Goal: Information Seeking & Learning: Check status

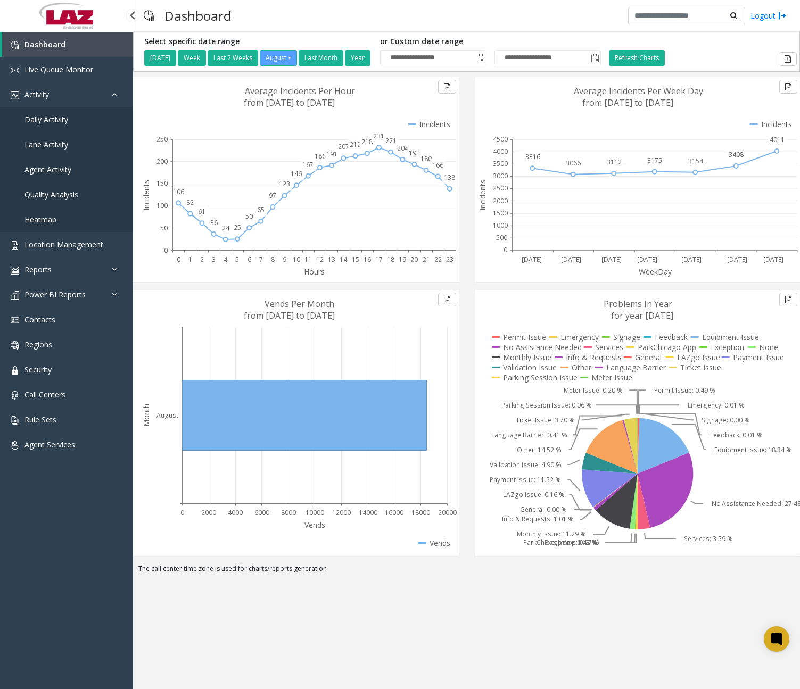
click at [61, 119] on span "Daily Activity" at bounding box center [46, 119] width 44 height 10
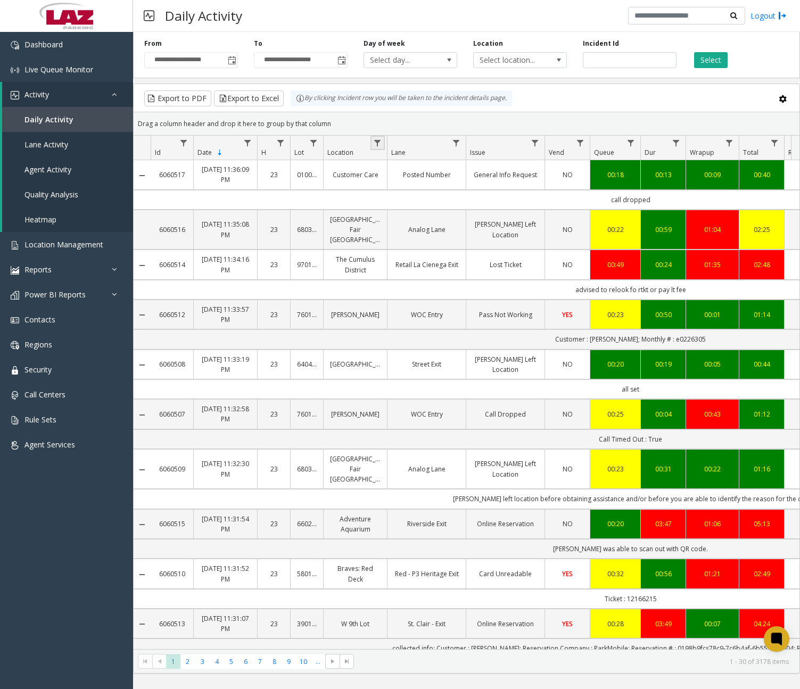
click at [376, 148] on link "Data table" at bounding box center [377, 143] width 14 height 14
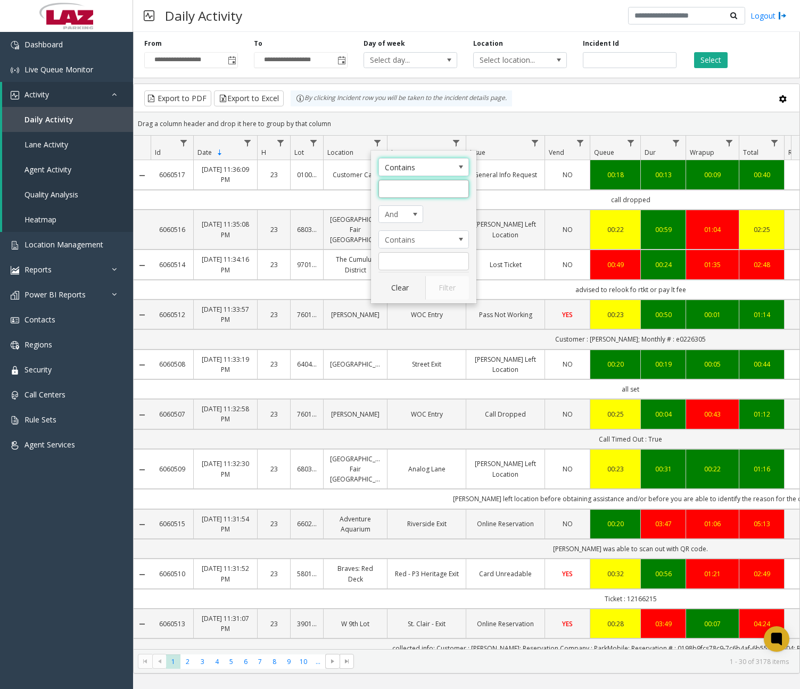
click at [408, 189] on input "Location Filter" at bounding box center [423, 189] width 90 height 18
type input "******"
click at [452, 287] on button "Filter" at bounding box center [447, 287] width 44 height 23
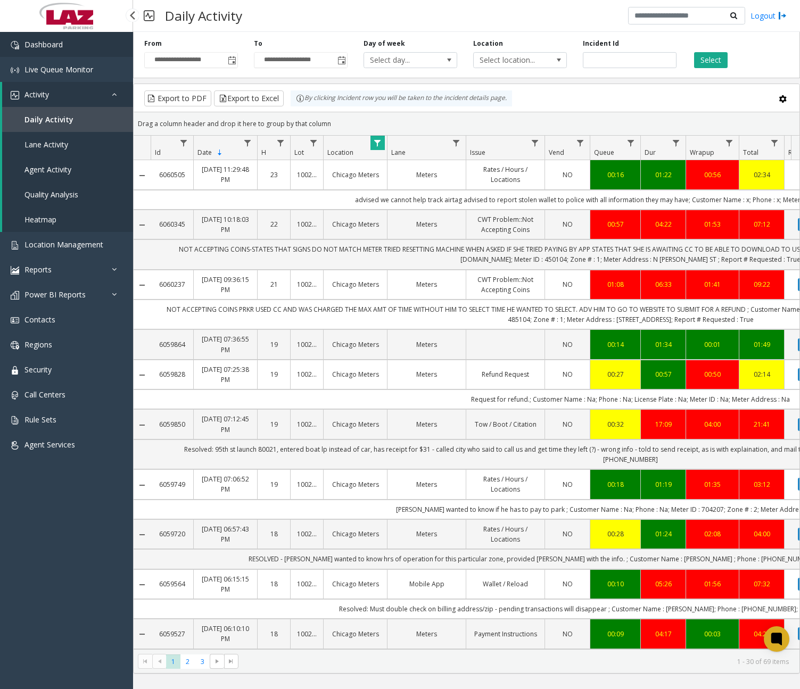
click at [87, 52] on link "Dashboard" at bounding box center [66, 44] width 133 height 25
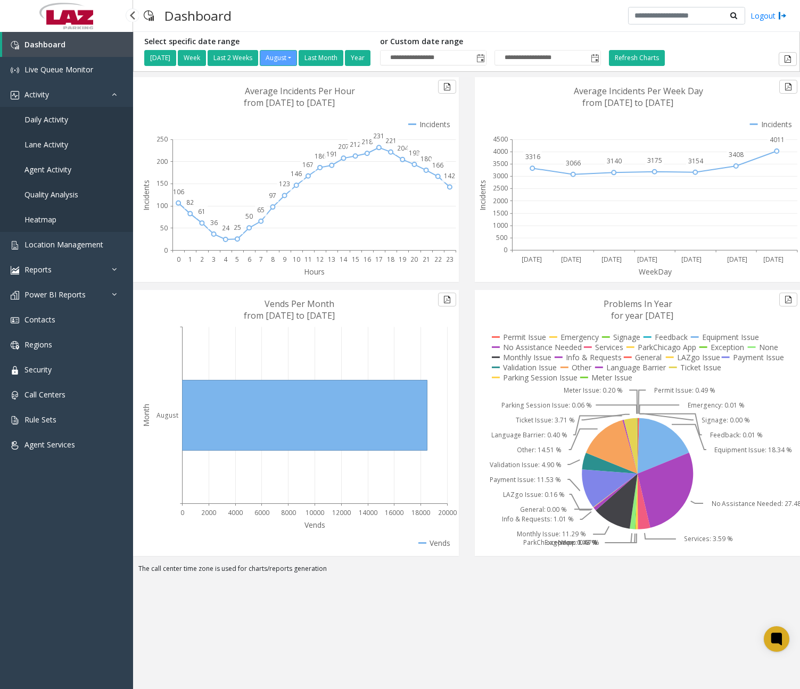
click at [63, 117] on span "Daily Activity" at bounding box center [46, 119] width 44 height 10
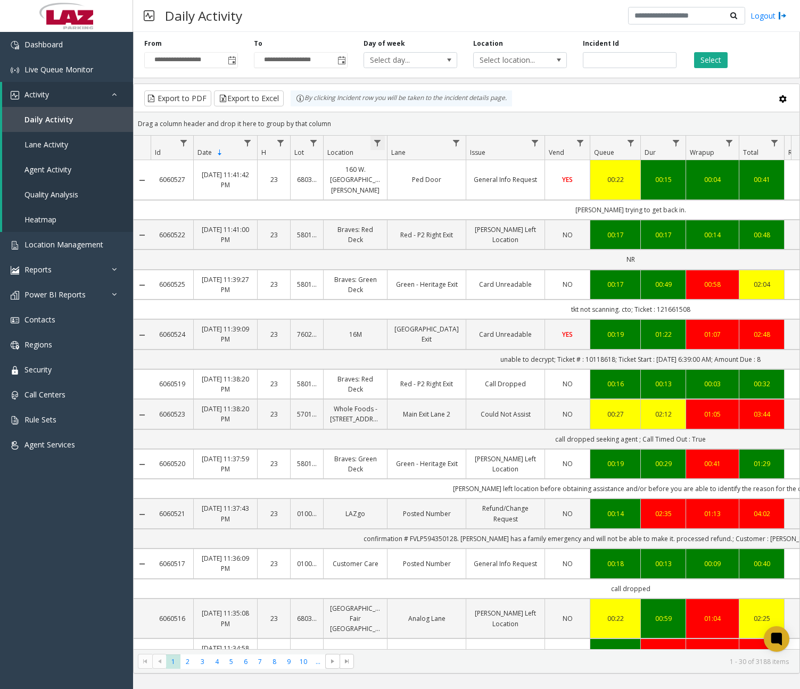
click at [379, 142] on span "Data table" at bounding box center [377, 143] width 9 height 9
click at [400, 180] on input "Location Filter" at bounding box center [423, 189] width 90 height 18
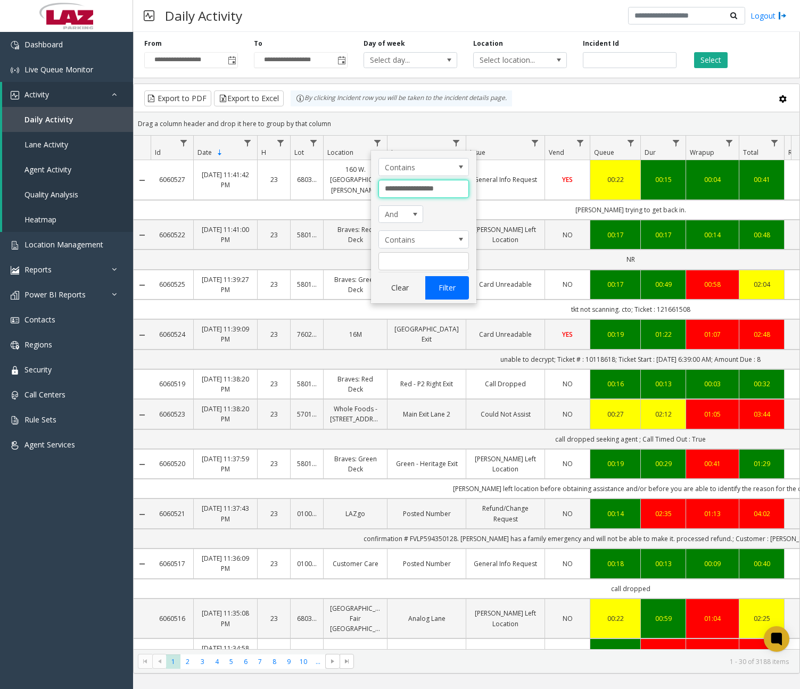
type input "**********"
click at [460, 290] on button "Filter" at bounding box center [447, 287] width 44 height 23
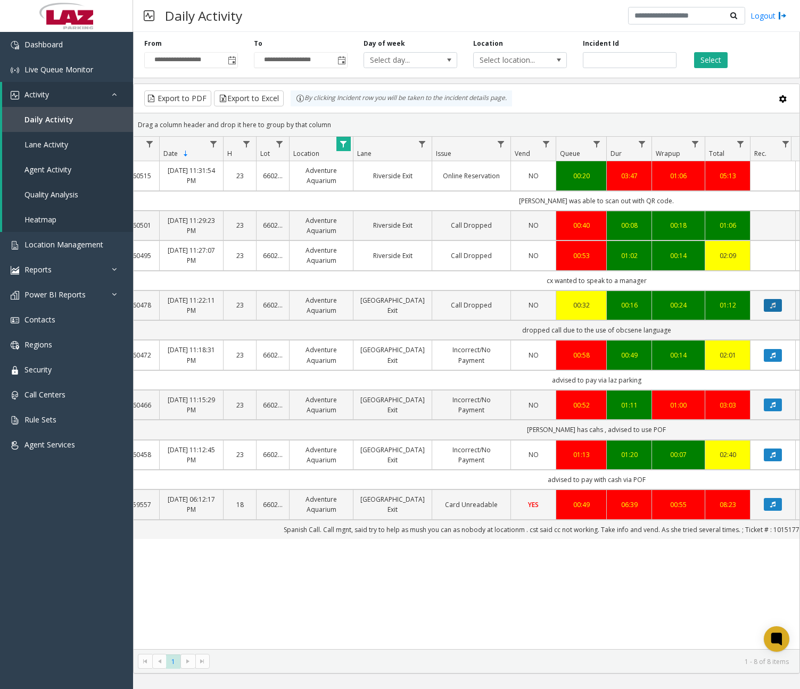
click at [765, 304] on button "Data table" at bounding box center [772, 305] width 18 height 13
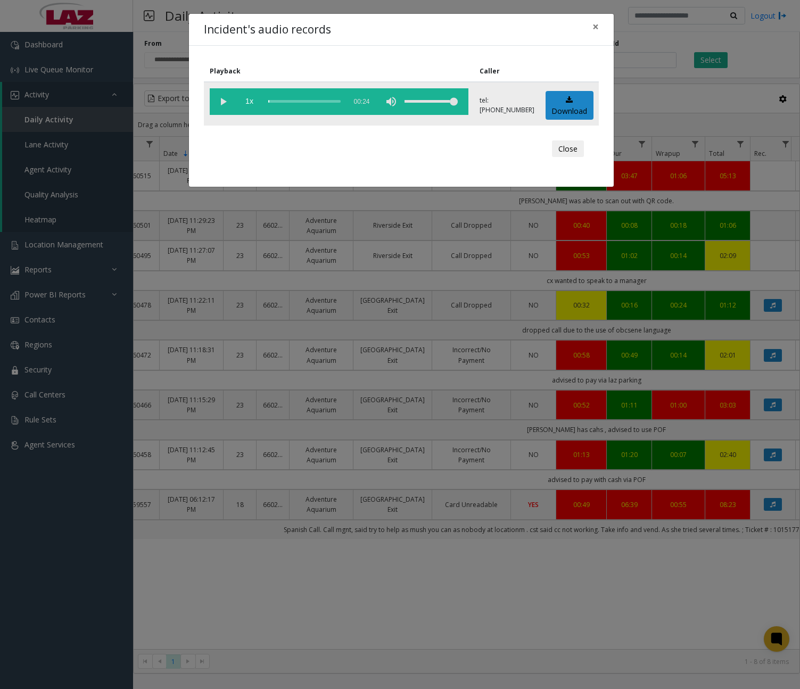
click at [227, 101] on vg-play-pause at bounding box center [223, 101] width 27 height 27
click at [276, 103] on div "scrub bar" at bounding box center [304, 101] width 72 height 27
click at [280, 103] on div "scrub bar" at bounding box center [304, 101] width 72 height 27
click at [284, 101] on div "scrub bar" at bounding box center [304, 101] width 72 height 27
click at [290, 101] on div "scrub bar" at bounding box center [304, 101] width 72 height 27
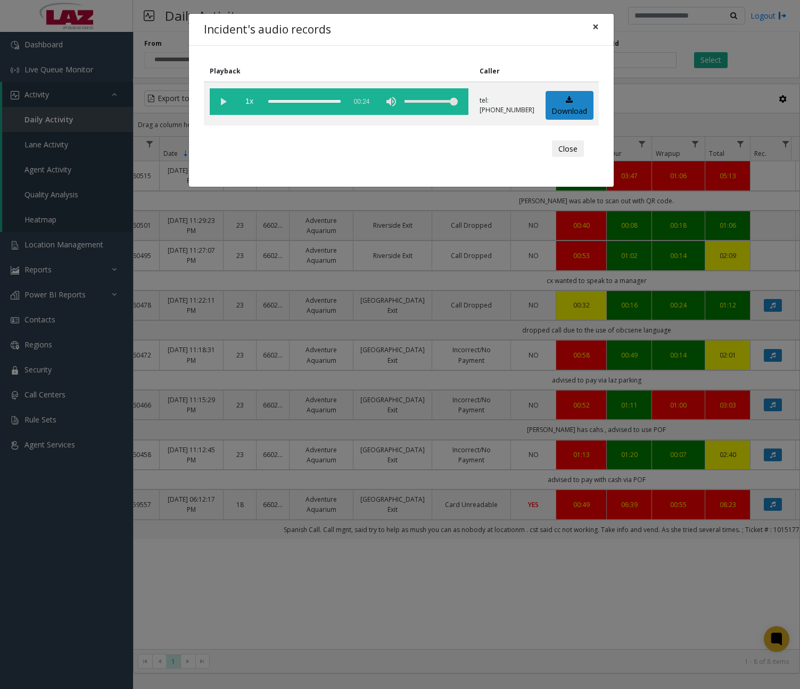
click at [595, 27] on span "×" at bounding box center [595, 26] width 6 height 15
